Goal: Information Seeking & Learning: Check status

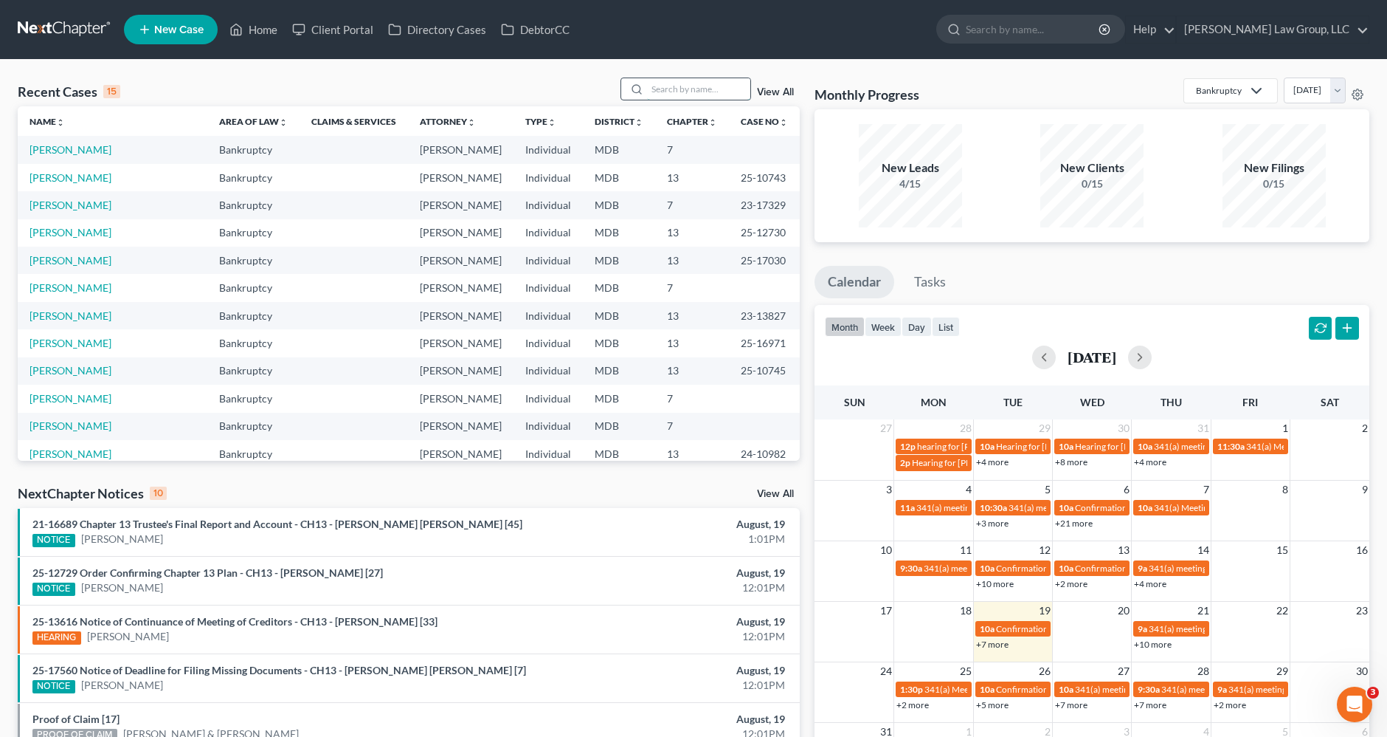
click at [677, 86] on input "search" at bounding box center [698, 88] width 103 height 21
type input "[PERSON_NAME]"
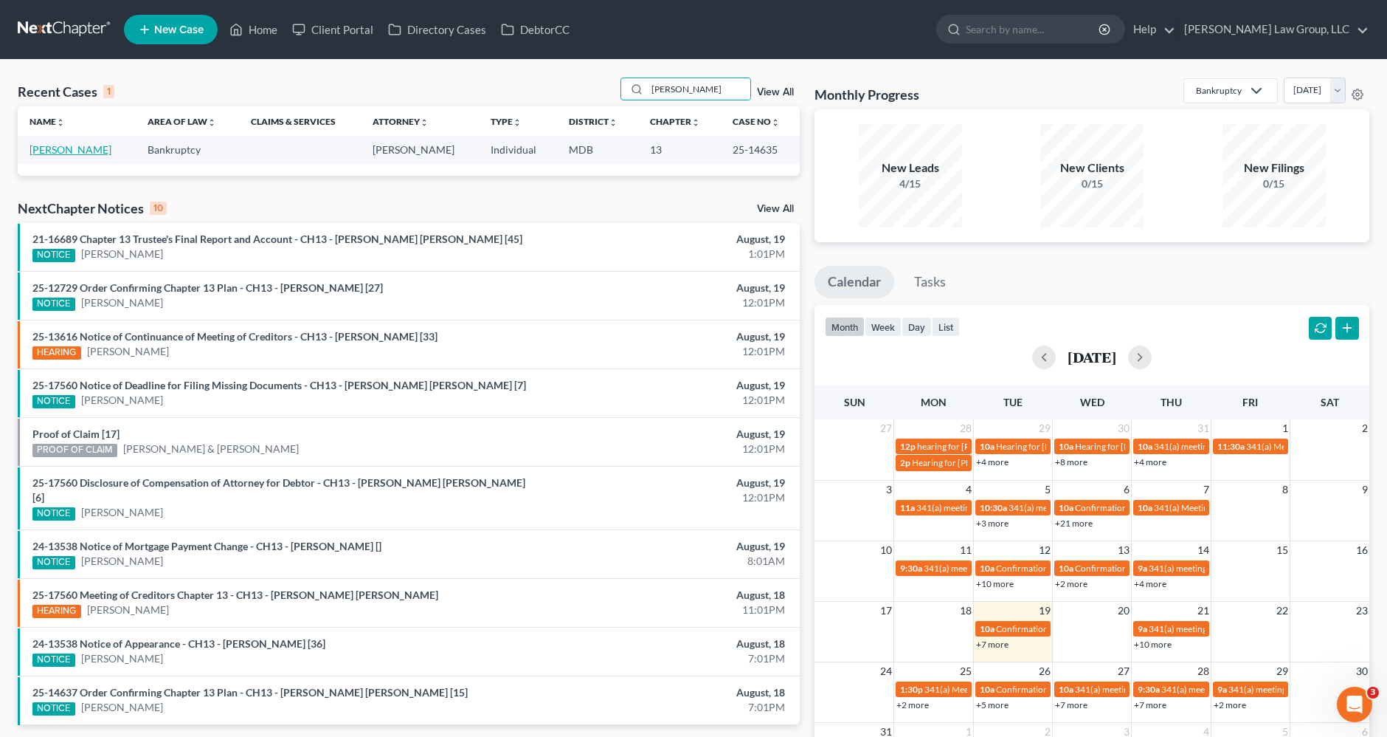
click at [89, 150] on link "[PERSON_NAME]" at bounding box center [71, 149] width 82 height 13
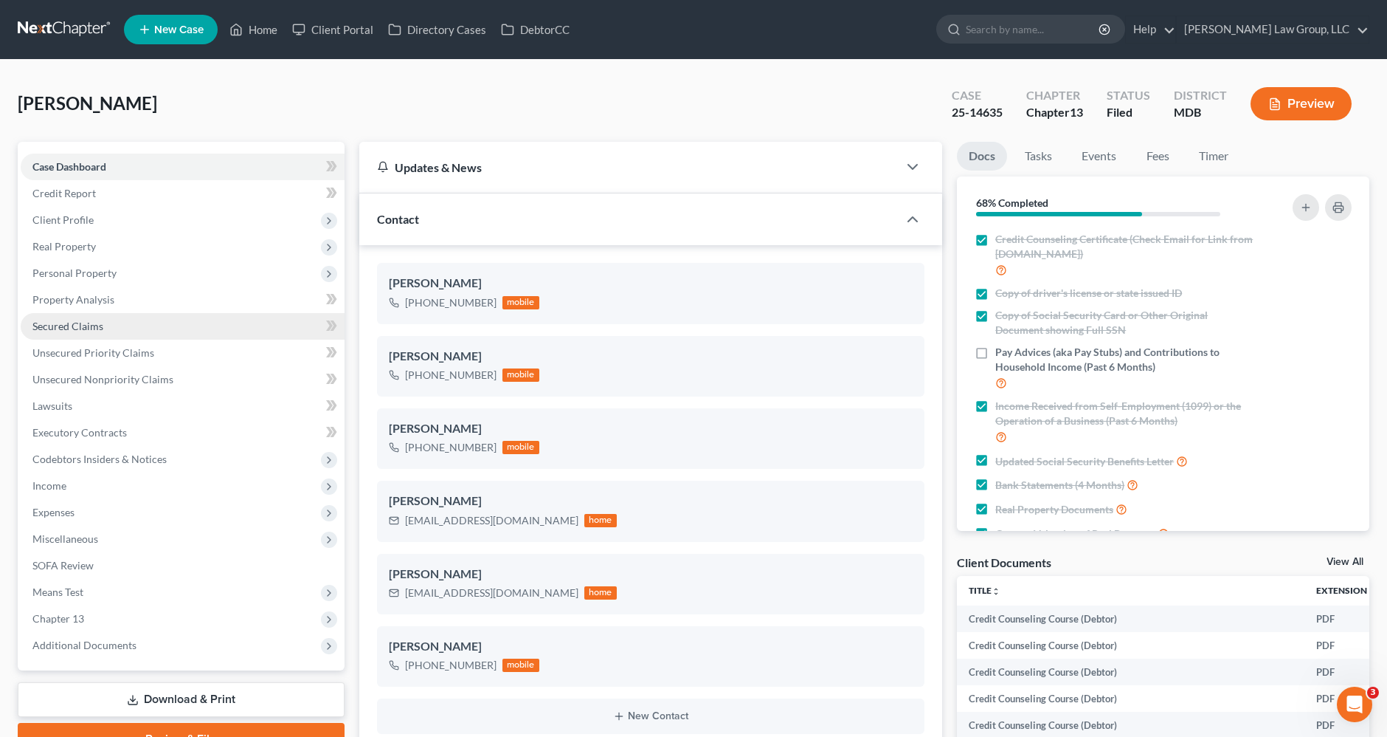
scroll to position [164, 0]
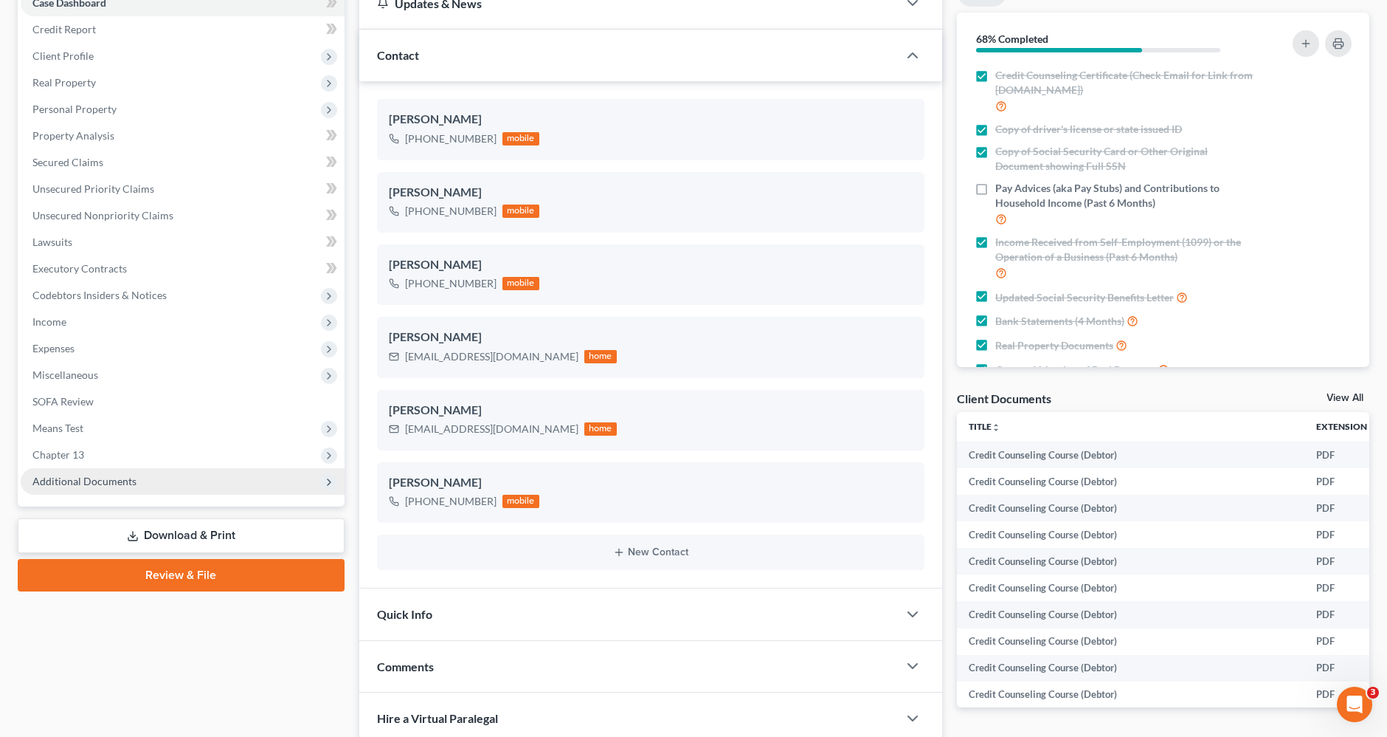
click at [107, 480] on span "Additional Documents" at bounding box center [84, 481] width 104 height 13
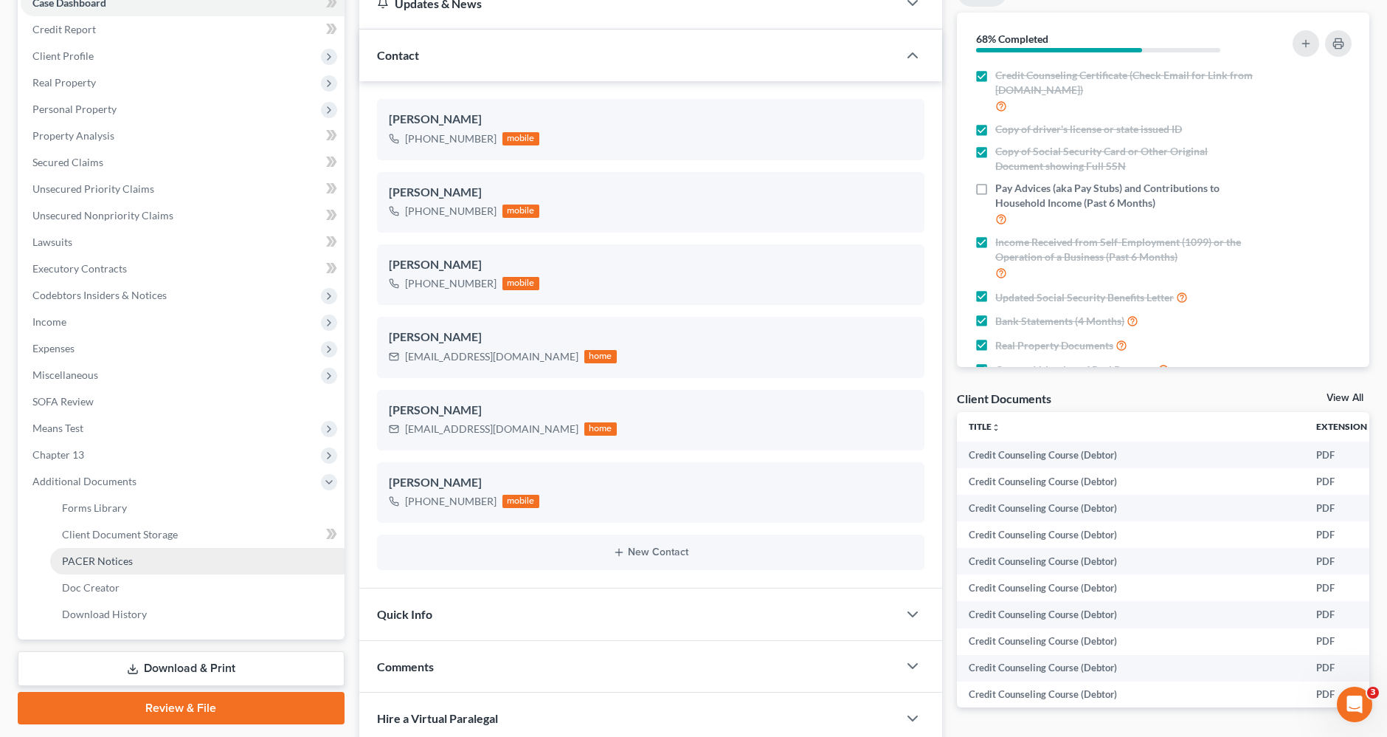
click at [110, 565] on span "PACER Notices" at bounding box center [97, 560] width 71 height 13
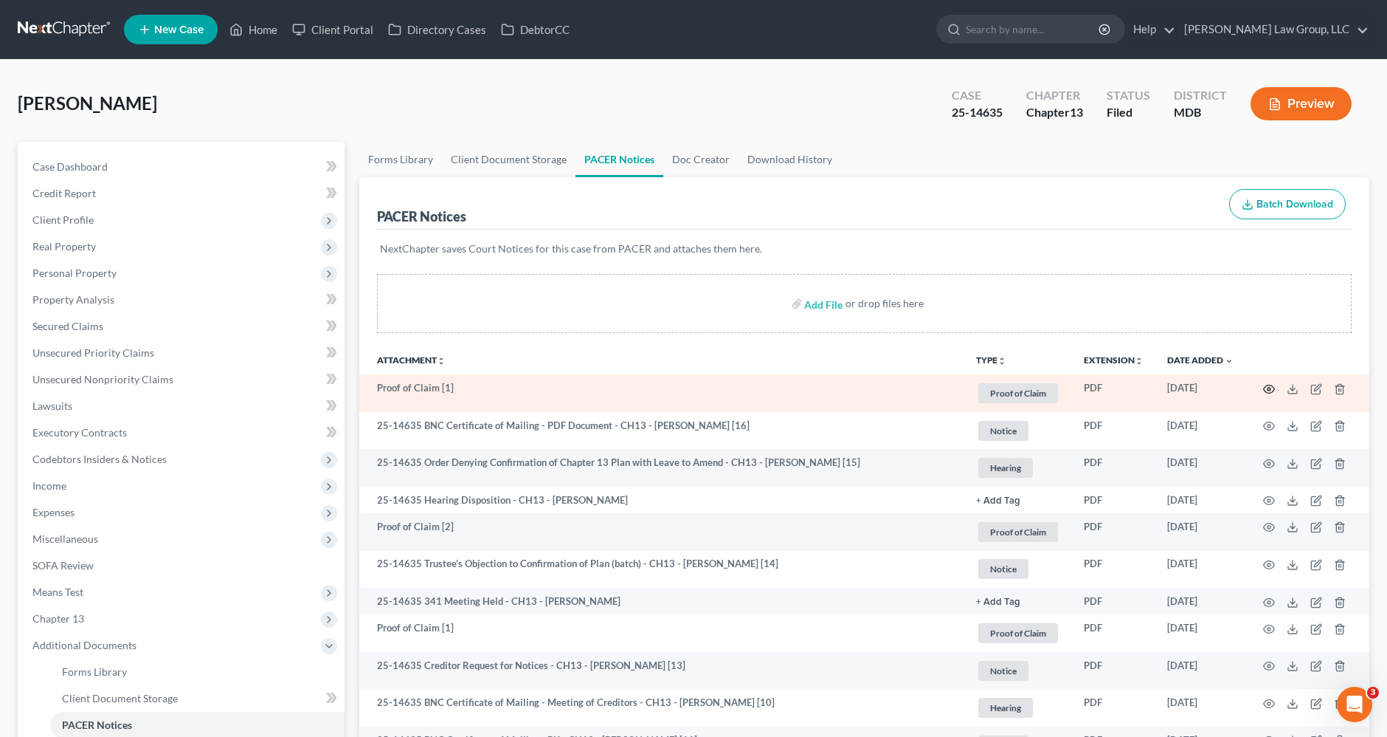
click at [1269, 384] on icon "button" at bounding box center [1269, 389] width 12 height 12
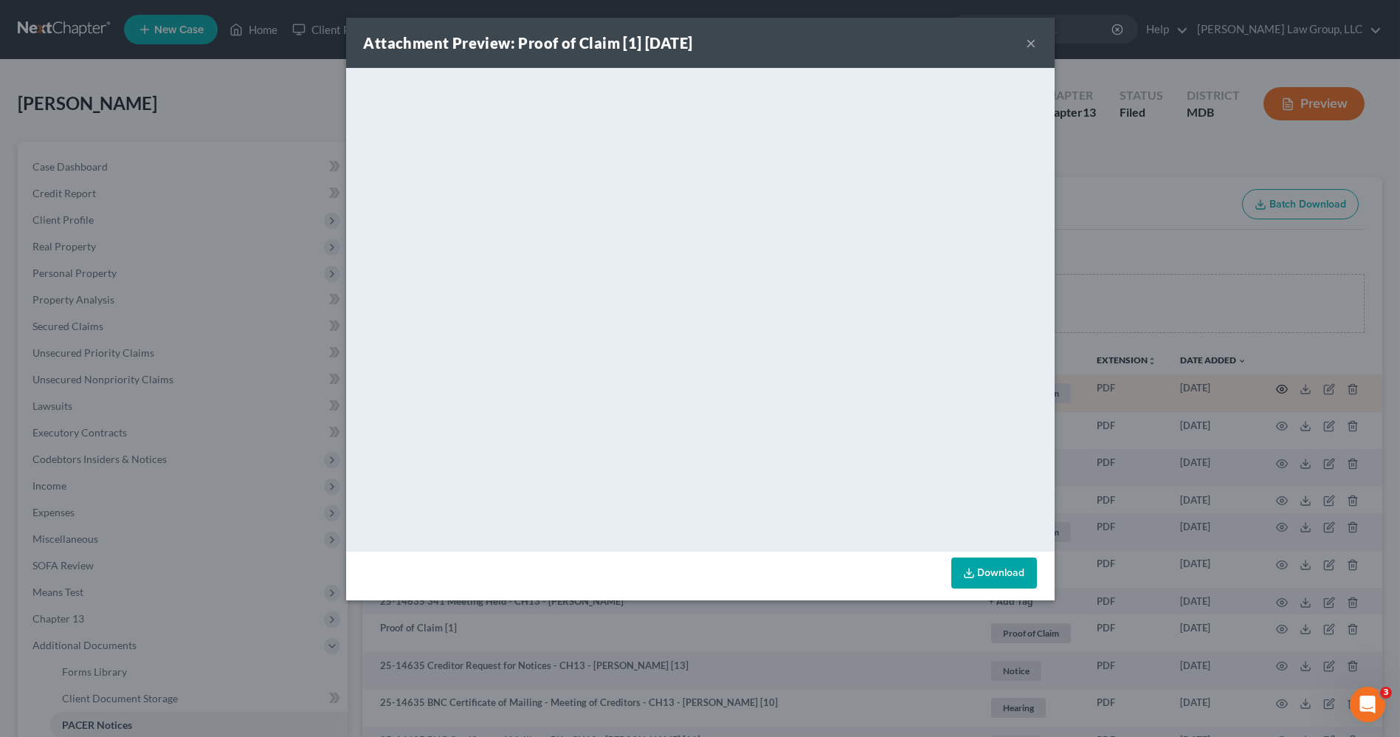
click at [1269, 384] on div "Attachment Preview: Proof of Claim [1] [DATE] × <object ng-attr-data='[URL][DOM…" at bounding box center [700, 368] width 1400 height 737
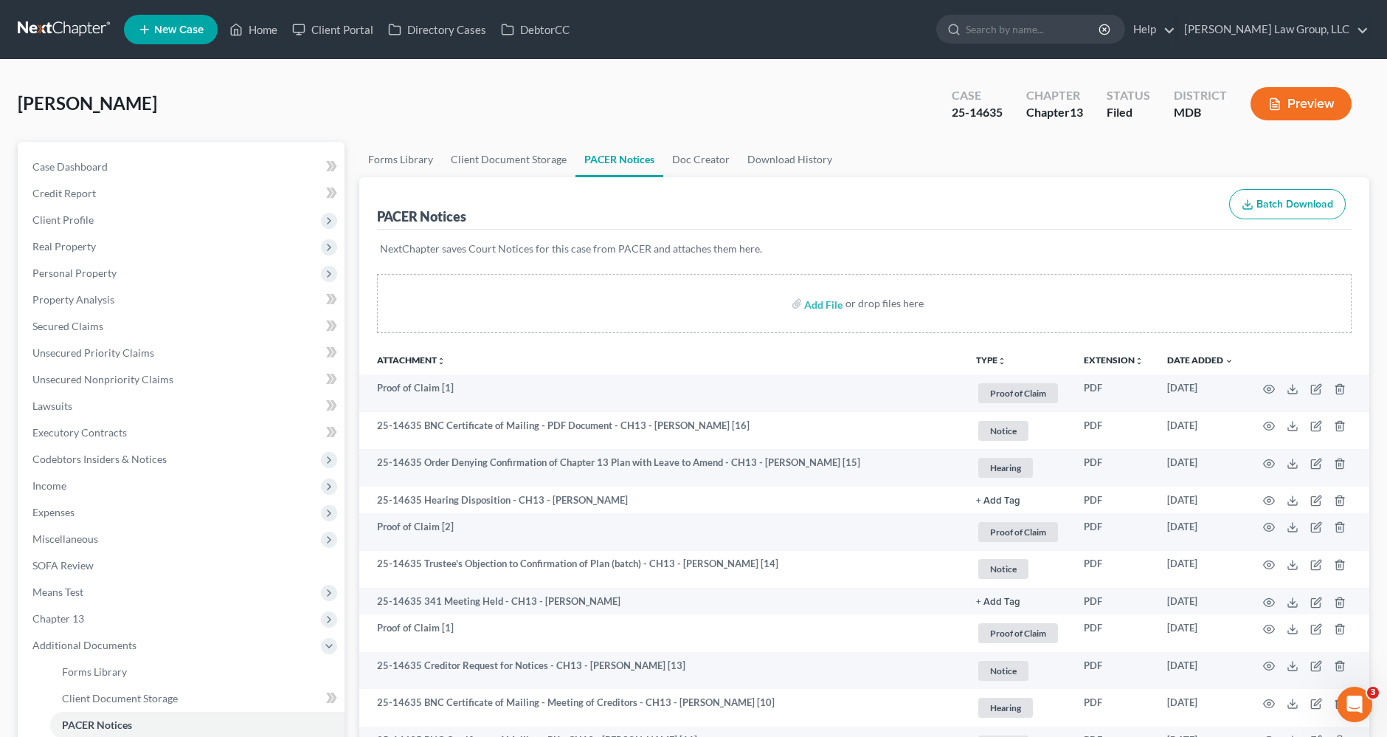
click at [991, 356] on button "TYPE unfold_more" at bounding box center [991, 361] width 30 height 10
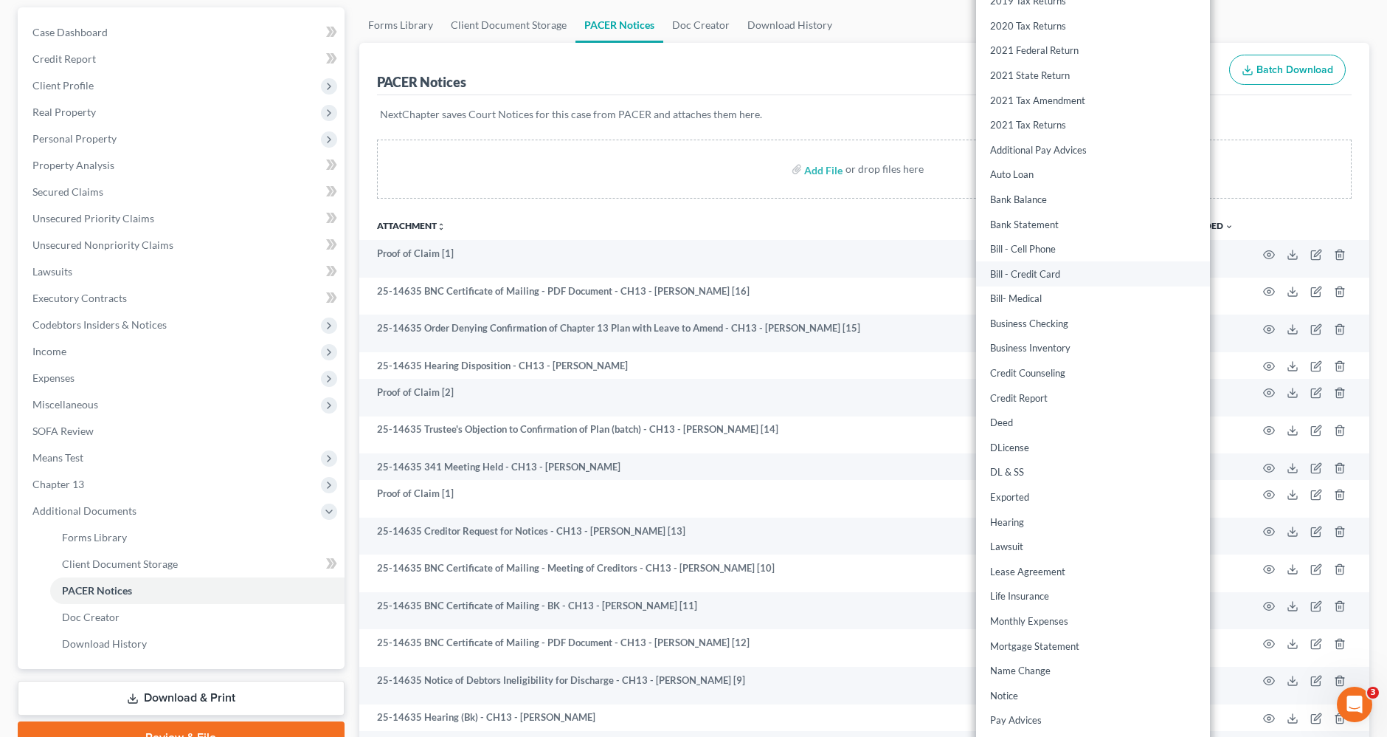
scroll to position [246, 0]
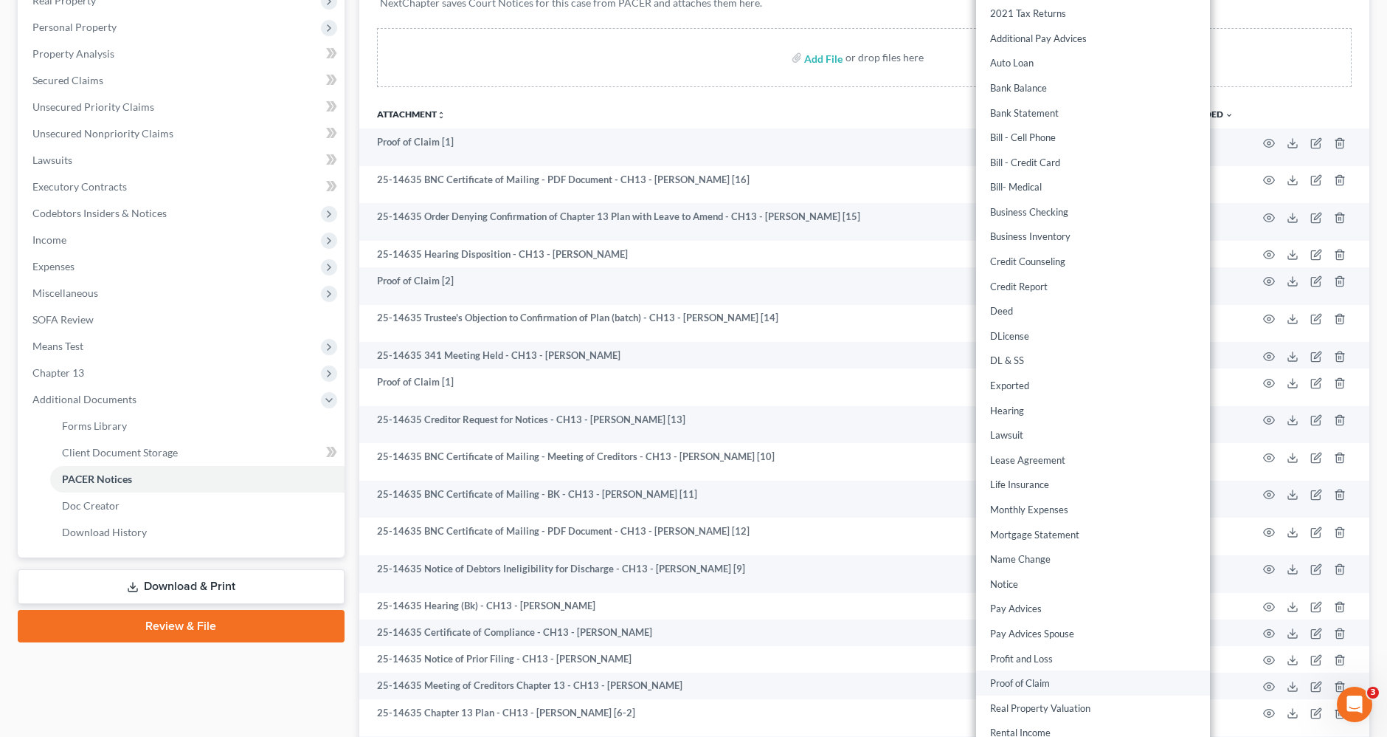
click at [1045, 685] on link "Proof of Claim" at bounding box center [1093, 683] width 234 height 25
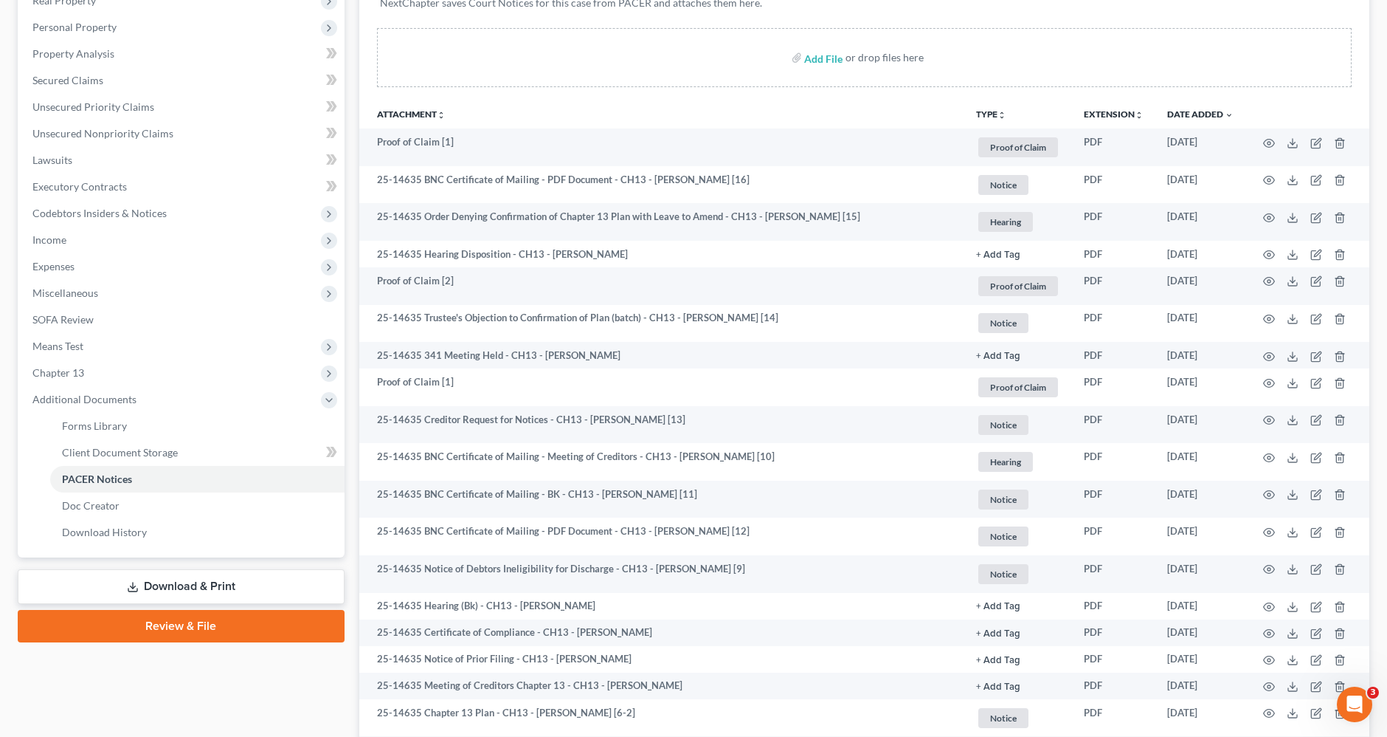
scroll to position [205, 0]
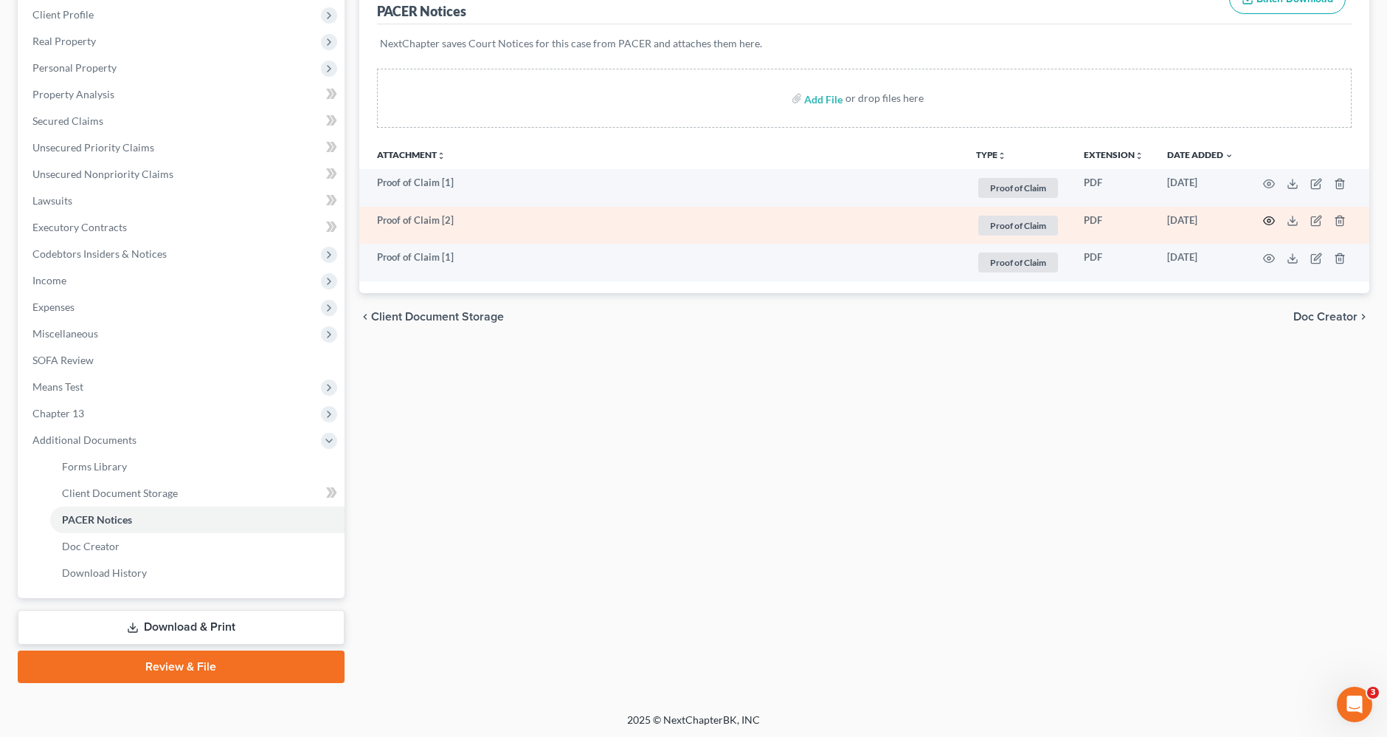
click at [1266, 220] on icon "button" at bounding box center [1269, 221] width 12 height 12
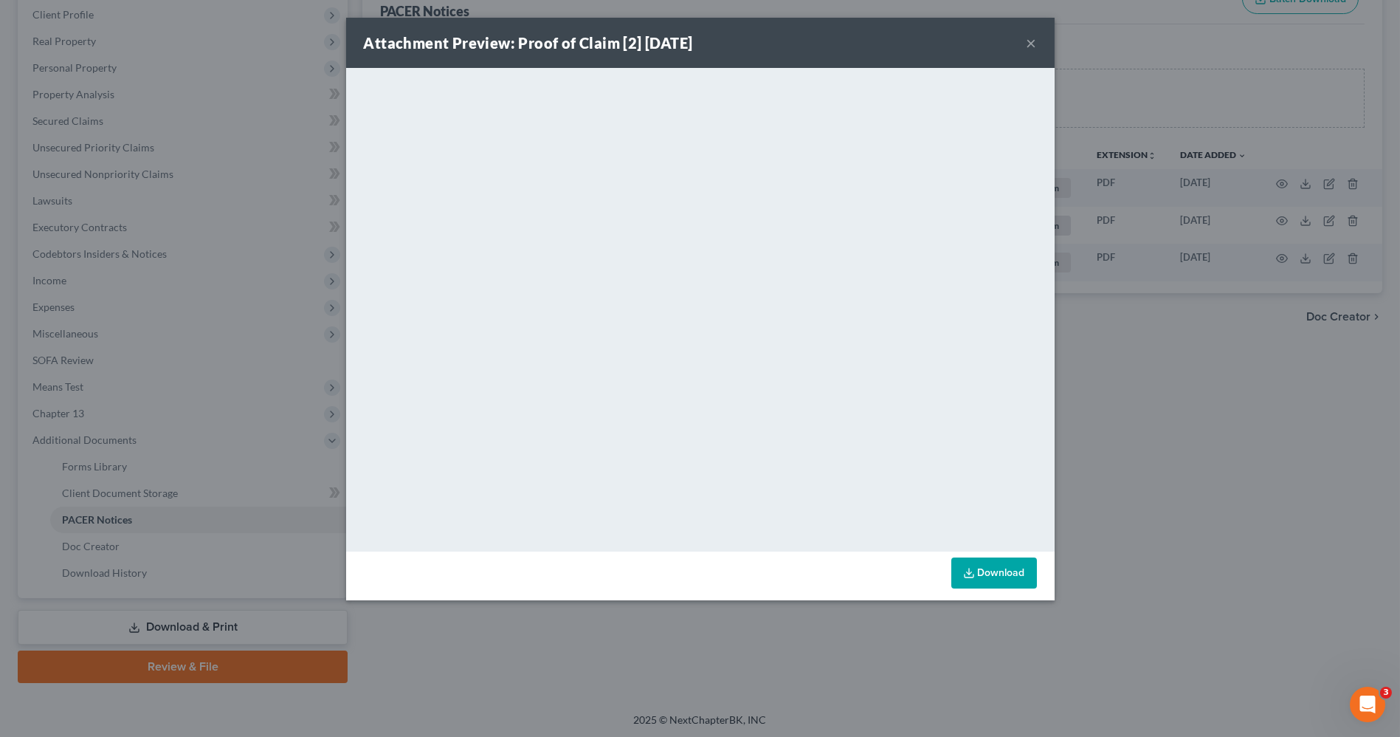
click at [1034, 44] on button "×" at bounding box center [1032, 43] width 10 height 18
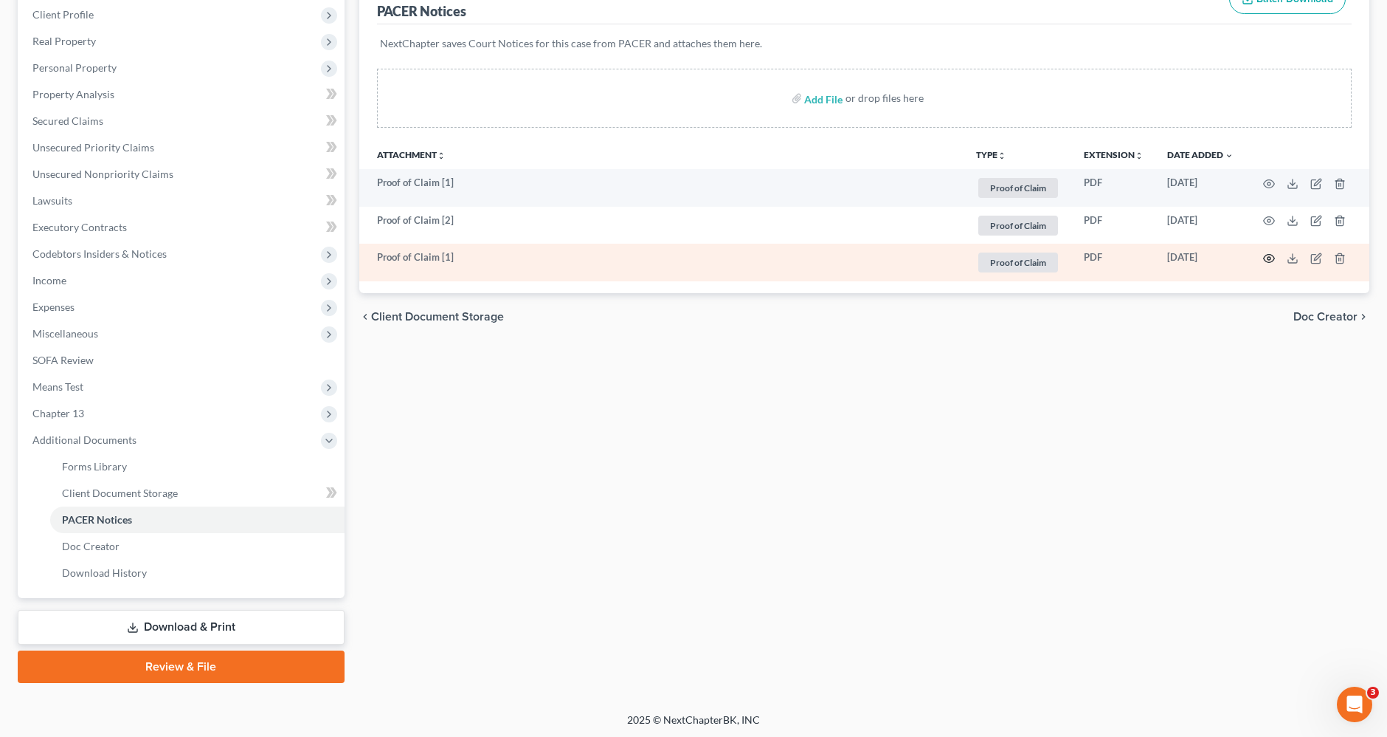
click at [1267, 254] on icon "button" at bounding box center [1269, 258] width 12 height 12
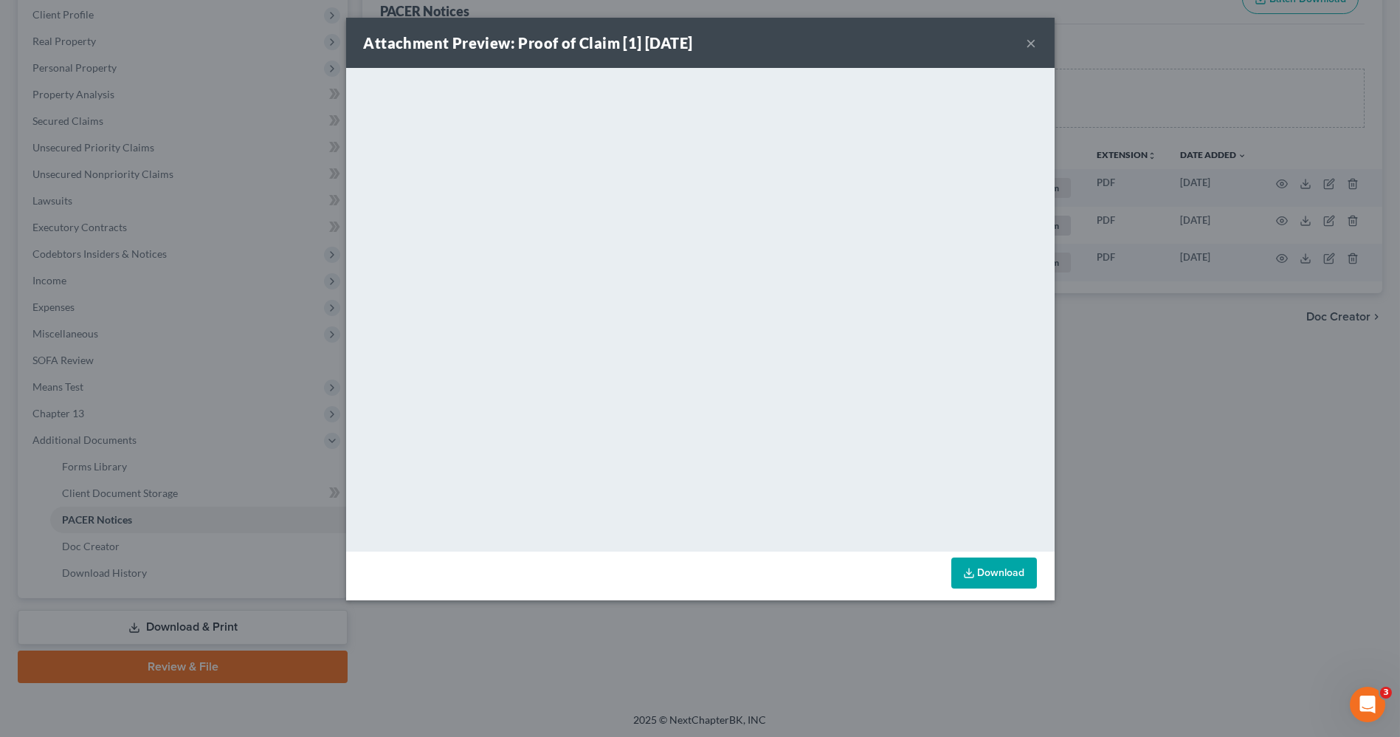
click at [1035, 45] on button "×" at bounding box center [1032, 43] width 10 height 18
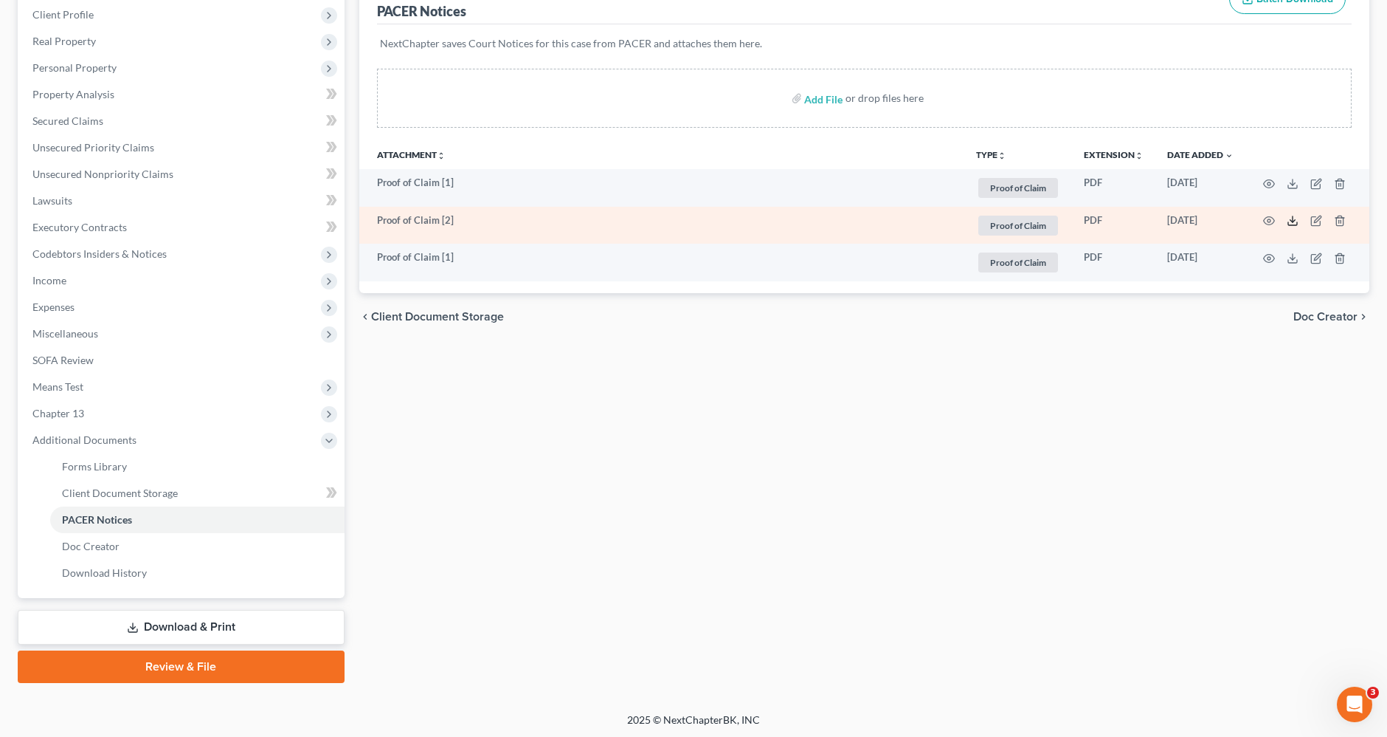
click at [1291, 224] on icon at bounding box center [1293, 223] width 9 height 3
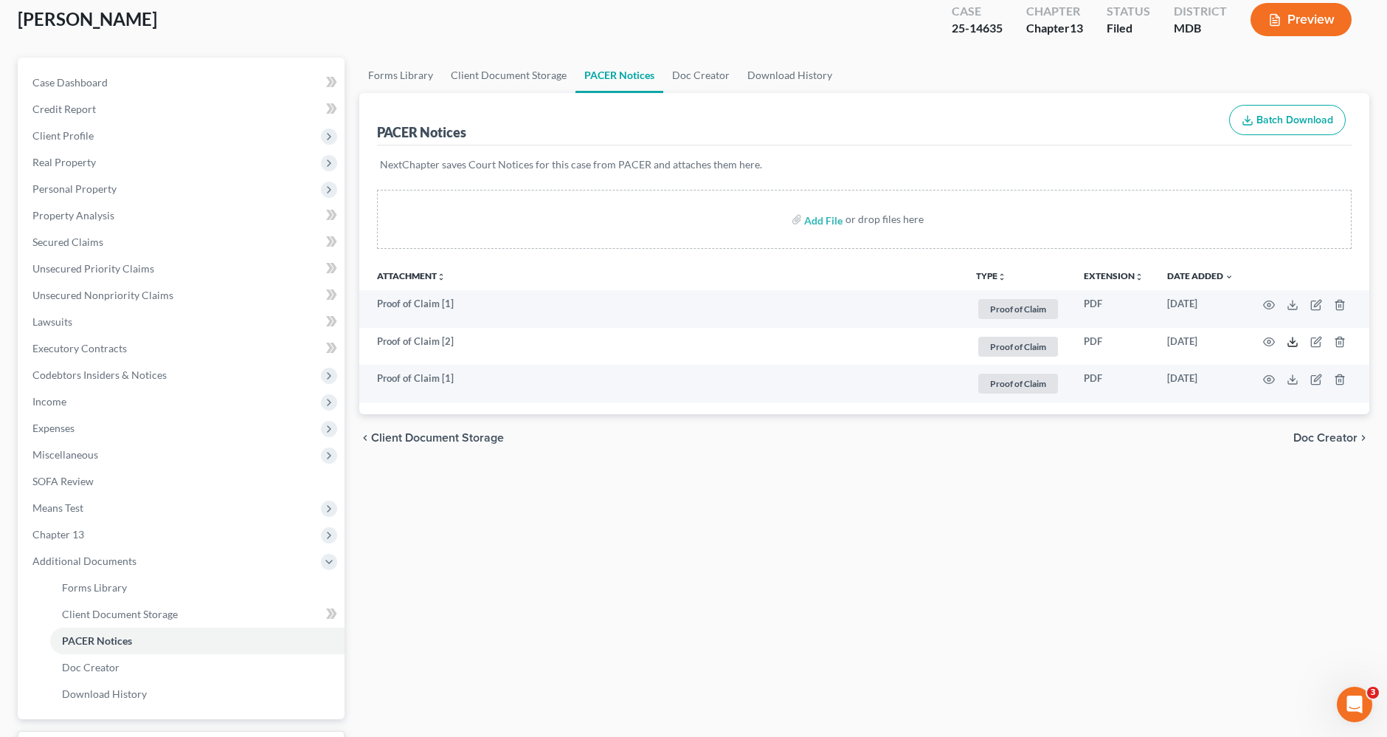
scroll to position [0, 0]
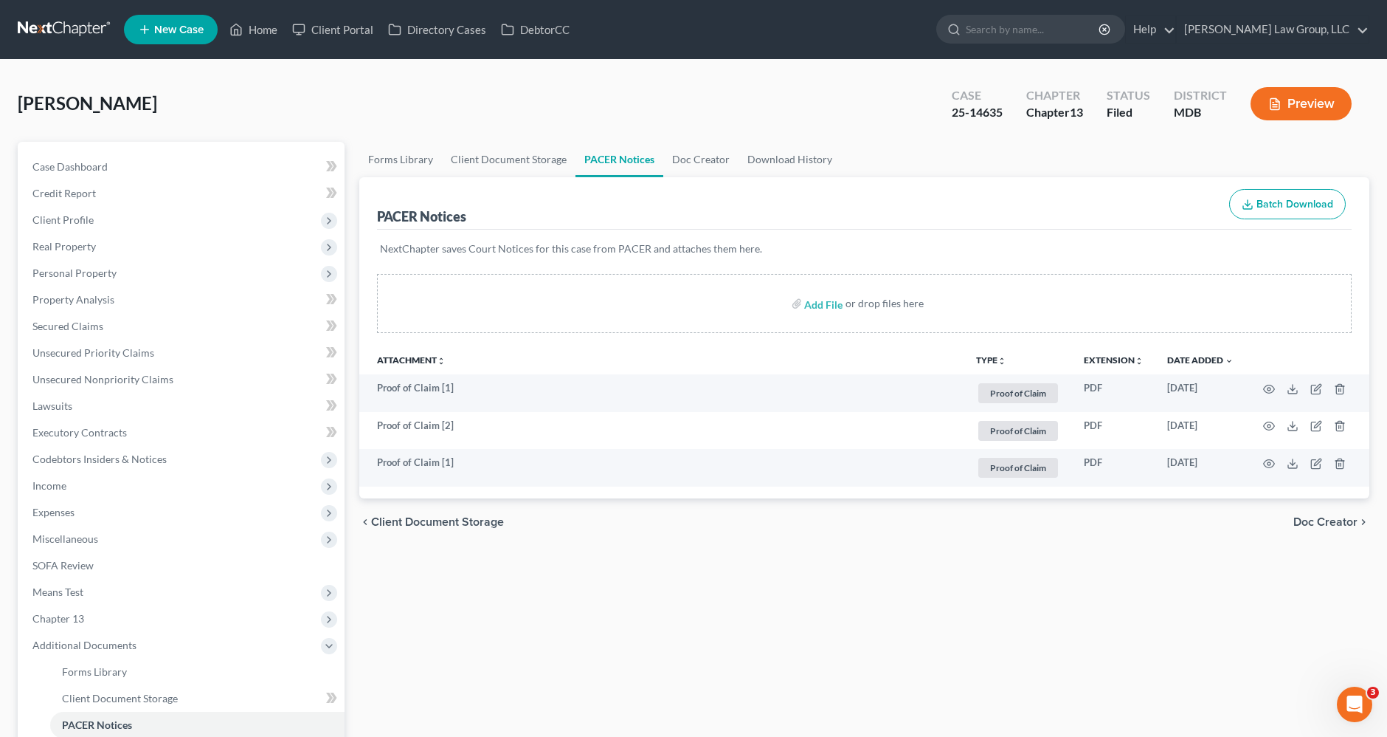
click at [75, 28] on link at bounding box center [65, 29] width 94 height 27
